Goal: Find contact information: Obtain details needed to contact an individual or organization

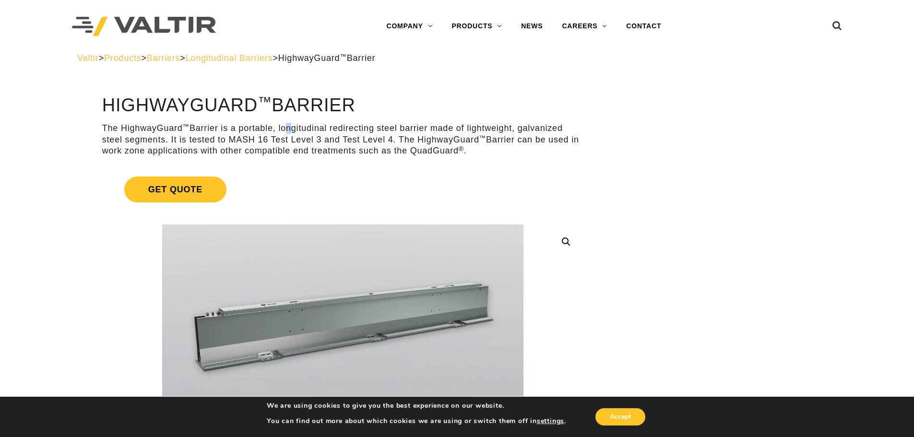
click at [365, 128] on p "The HighwayGuard ™ Barrier is a portable, longitudinal redirecting steel barrie…" at bounding box center [342, 140] width 481 height 34
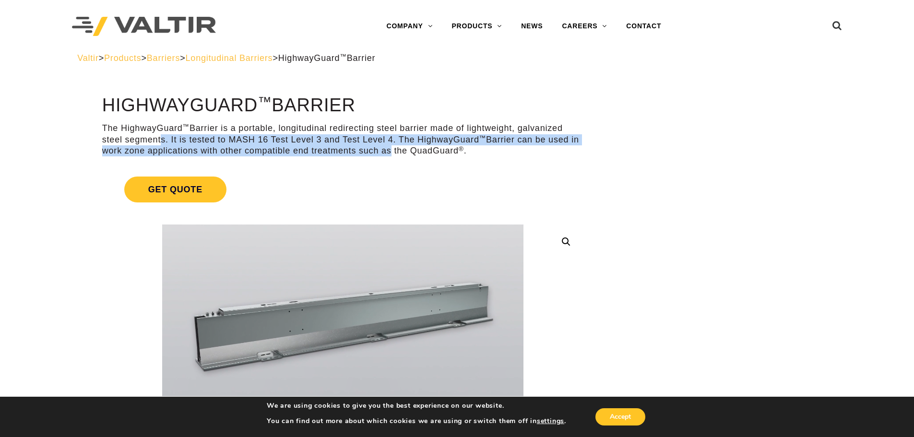
drag, startPoint x: 158, startPoint y: 138, endPoint x: 384, endPoint y: 145, distance: 226.6
click at [387, 148] on p "The HighwayGuard ™ Barrier is a portable, longitudinal redirecting steel barrie…" at bounding box center [342, 140] width 481 height 34
click at [382, 144] on p "The HighwayGuard ™ Barrier is a portable, longitudinal redirecting steel barrie…" at bounding box center [342, 140] width 481 height 34
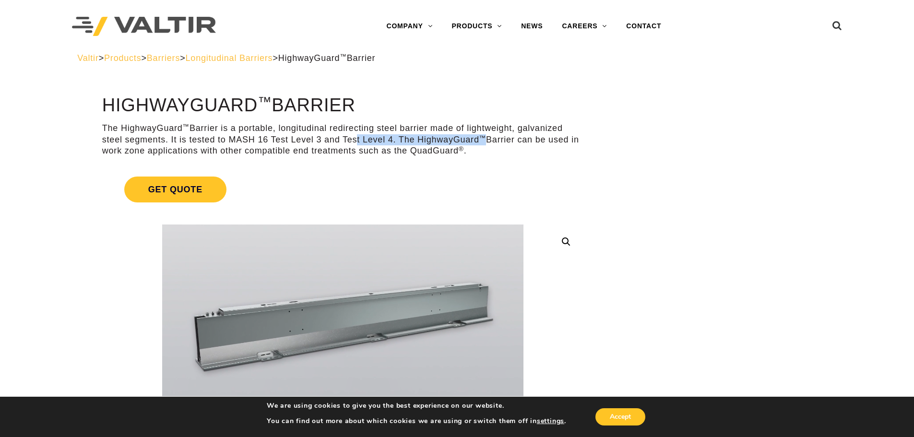
drag, startPoint x: 353, startPoint y: 136, endPoint x: 484, endPoint y: 142, distance: 130.6
click at [484, 142] on p "The HighwayGuard ™ Barrier is a portable, longitudinal redirecting steel barrie…" at bounding box center [342, 140] width 481 height 34
click at [155, 156] on p "The HighwayGuard ™ Barrier is a portable, longitudinal redirecting steel barrie…" at bounding box center [342, 140] width 481 height 34
click at [162, 148] on p "The HighwayGuard ™ Barrier is a portable, longitudinal redirecting steel barrie…" at bounding box center [342, 140] width 481 height 34
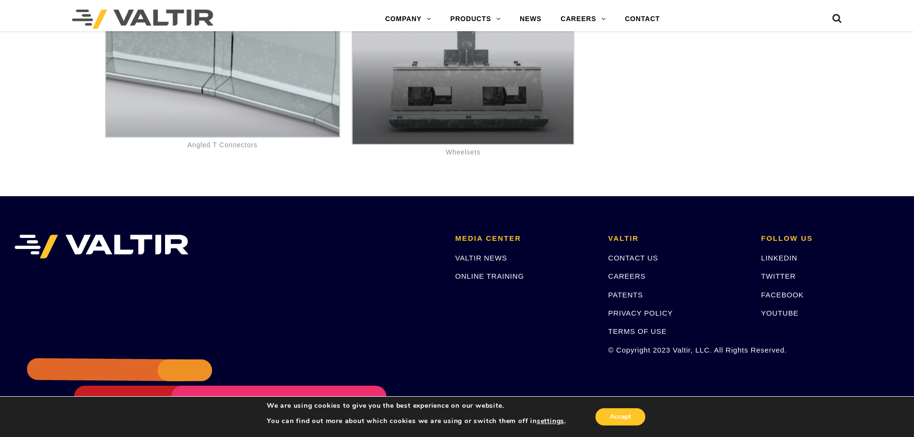
scroll to position [5907, 0]
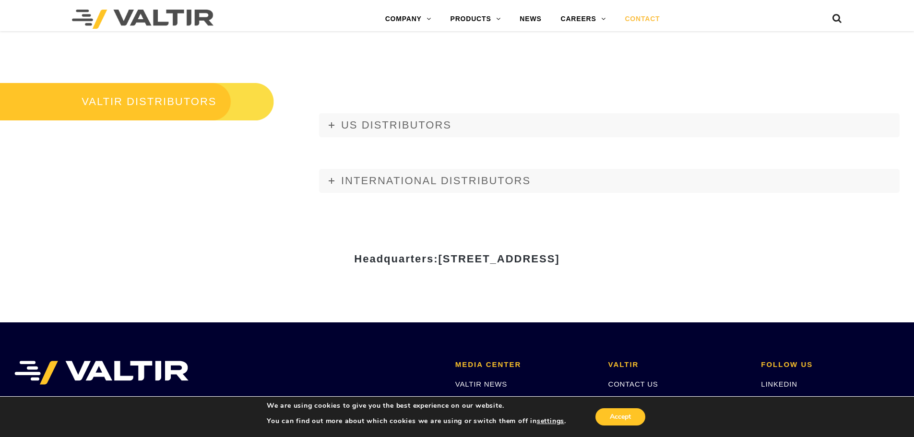
scroll to position [1295, 0]
